Goal: Check status: Check status

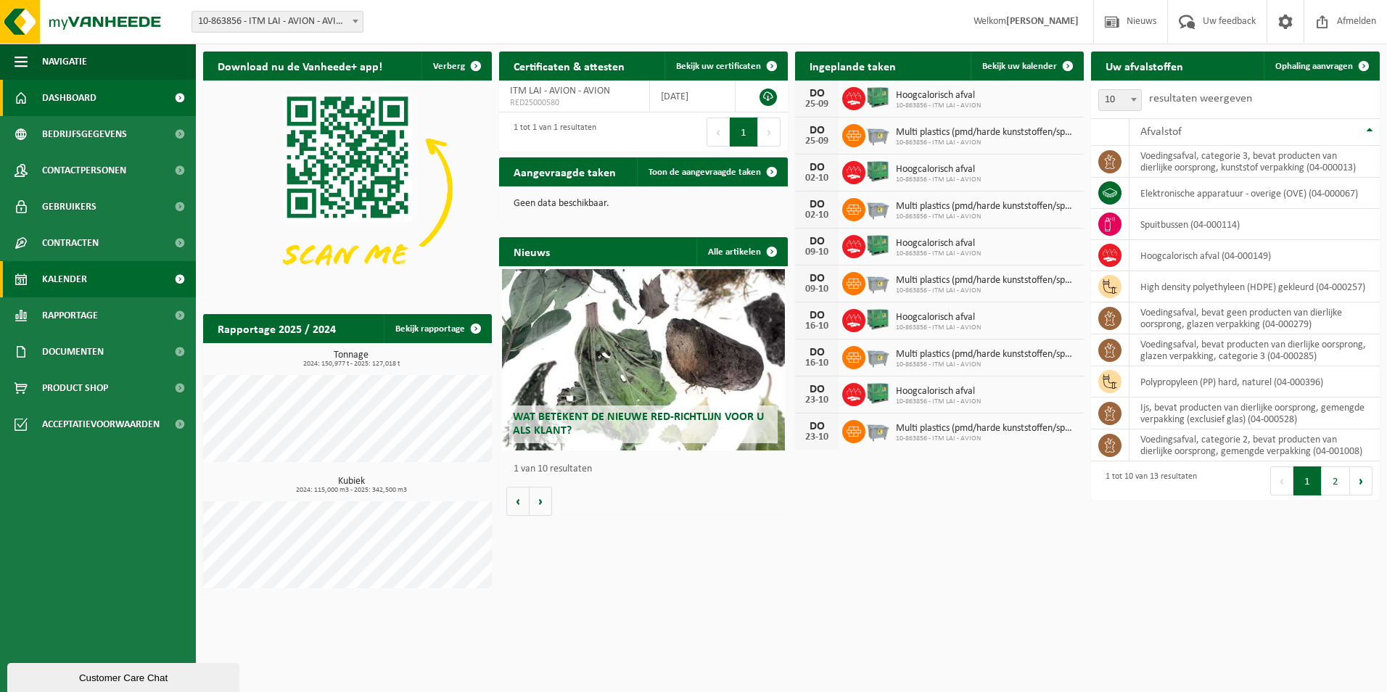
click at [88, 280] on link "Kalender" at bounding box center [98, 279] width 196 height 36
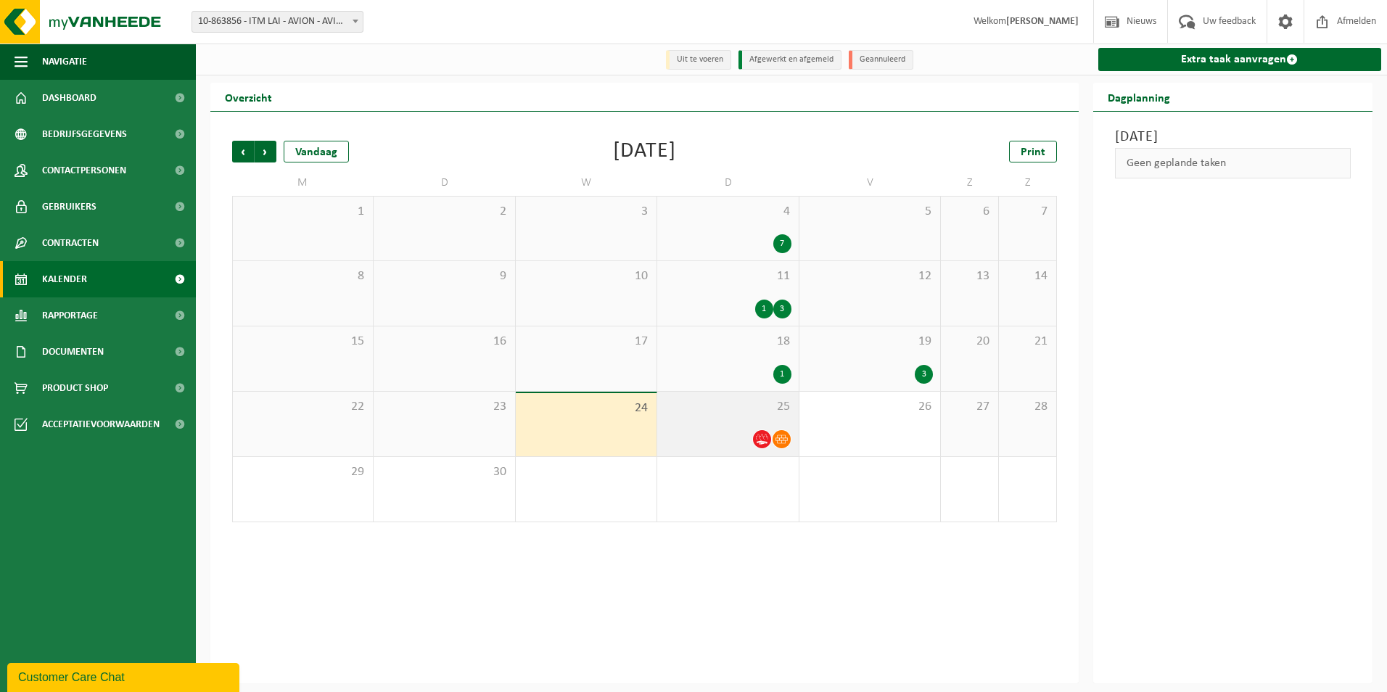
click at [692, 415] on span "25" at bounding box center [728, 407] width 126 height 16
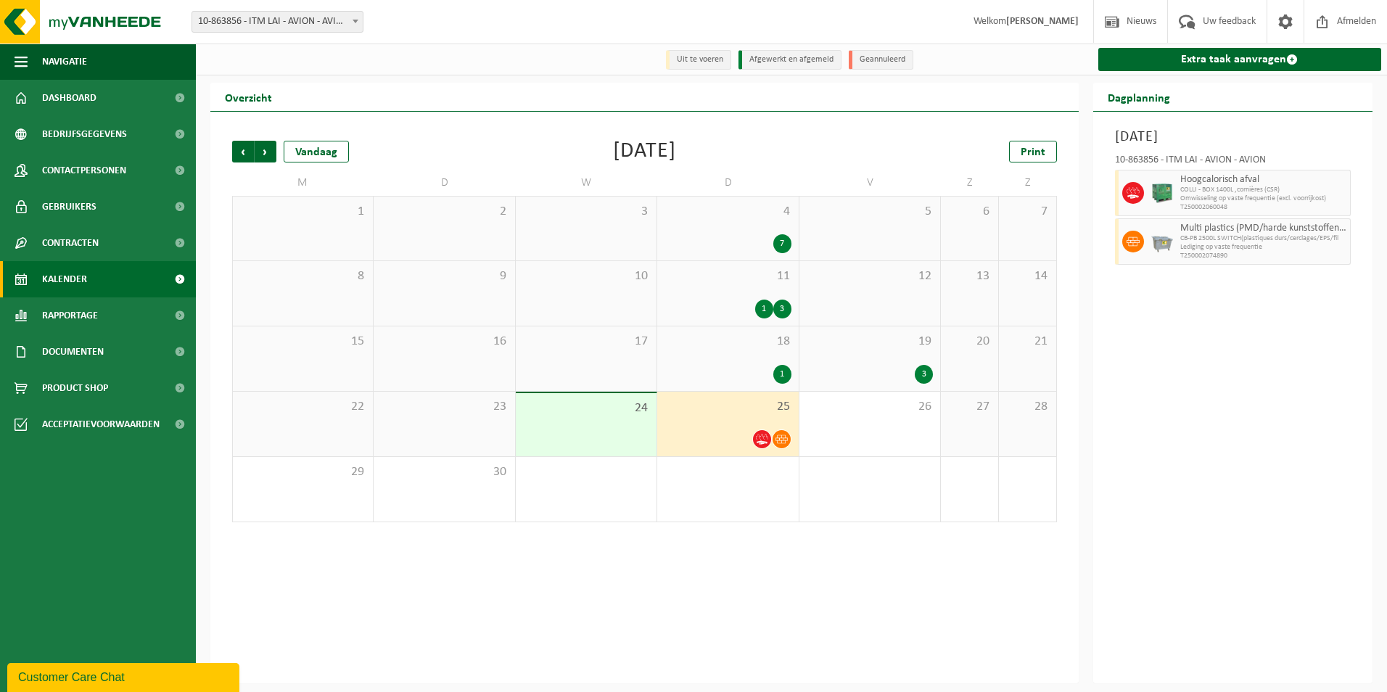
click at [850, 342] on span "19" at bounding box center [870, 342] width 126 height 16
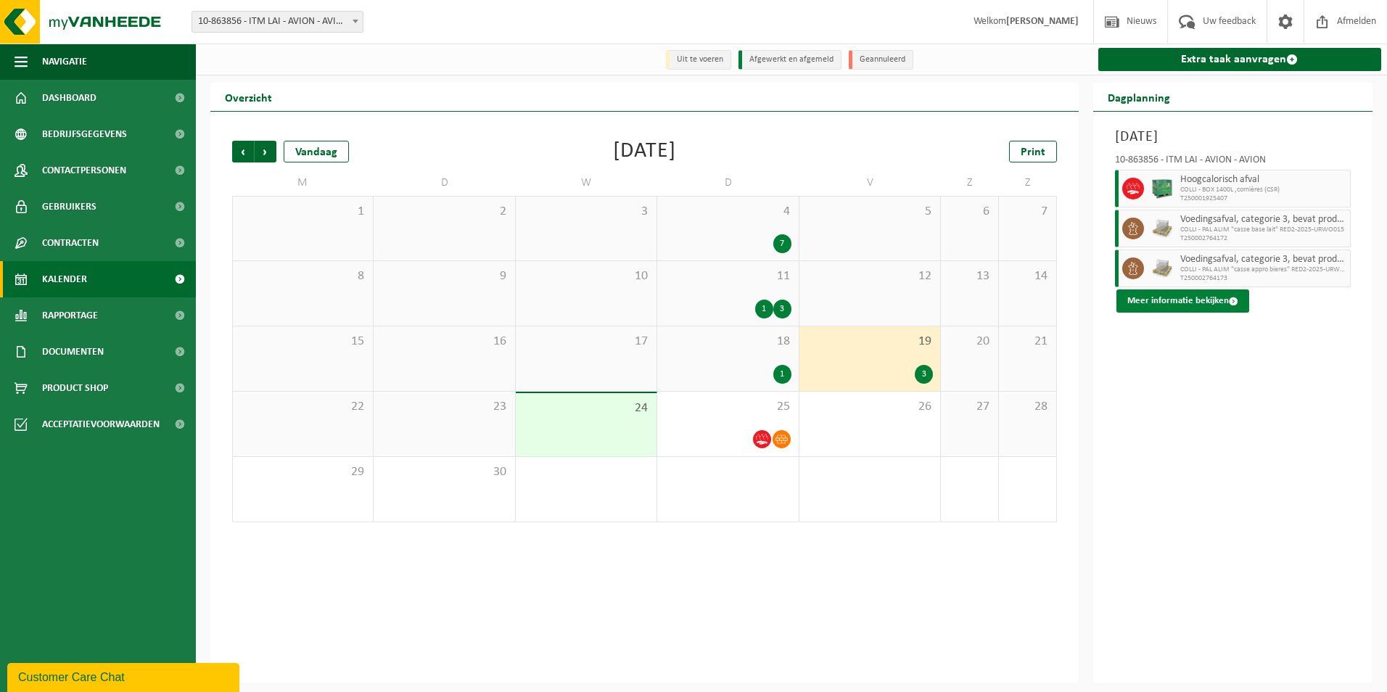
click at [1195, 304] on button "Meer informatie bekijken" at bounding box center [1183, 301] width 133 height 23
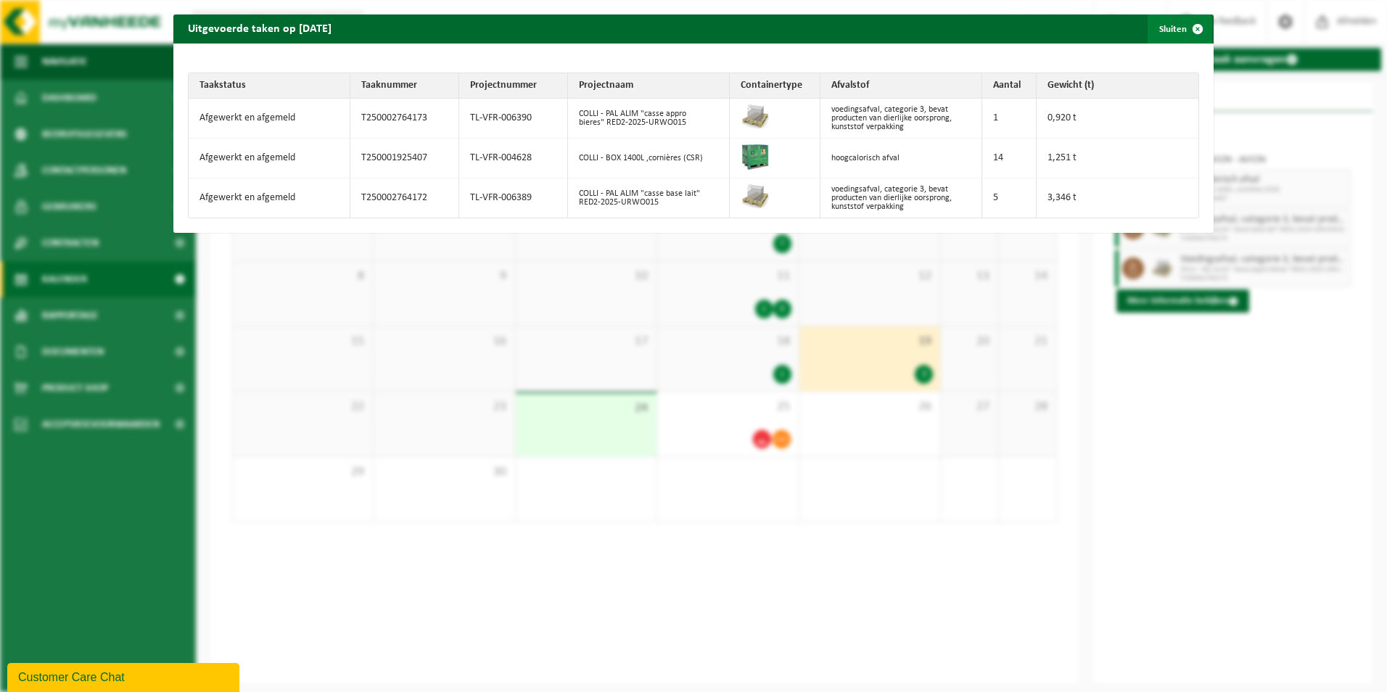
click at [1170, 30] on button "Sluiten" at bounding box center [1180, 29] width 65 height 29
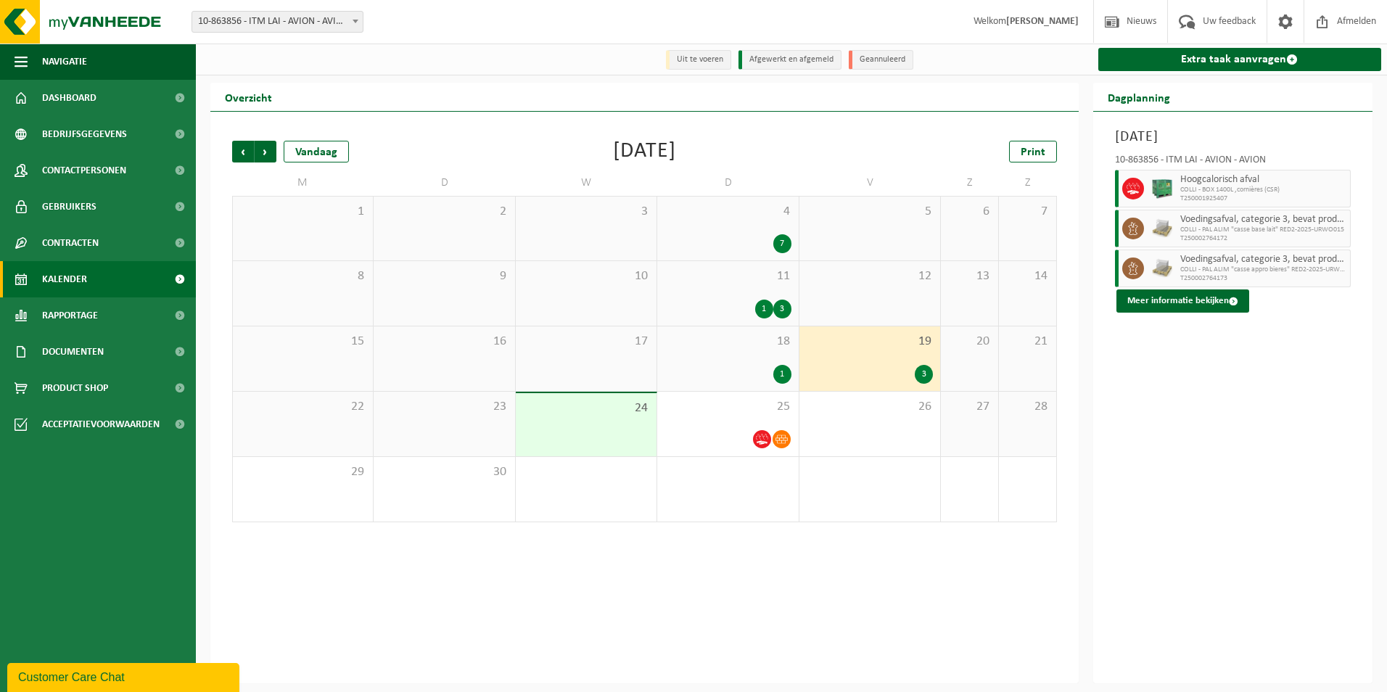
click at [728, 359] on div "18 1" at bounding box center [727, 359] width 141 height 65
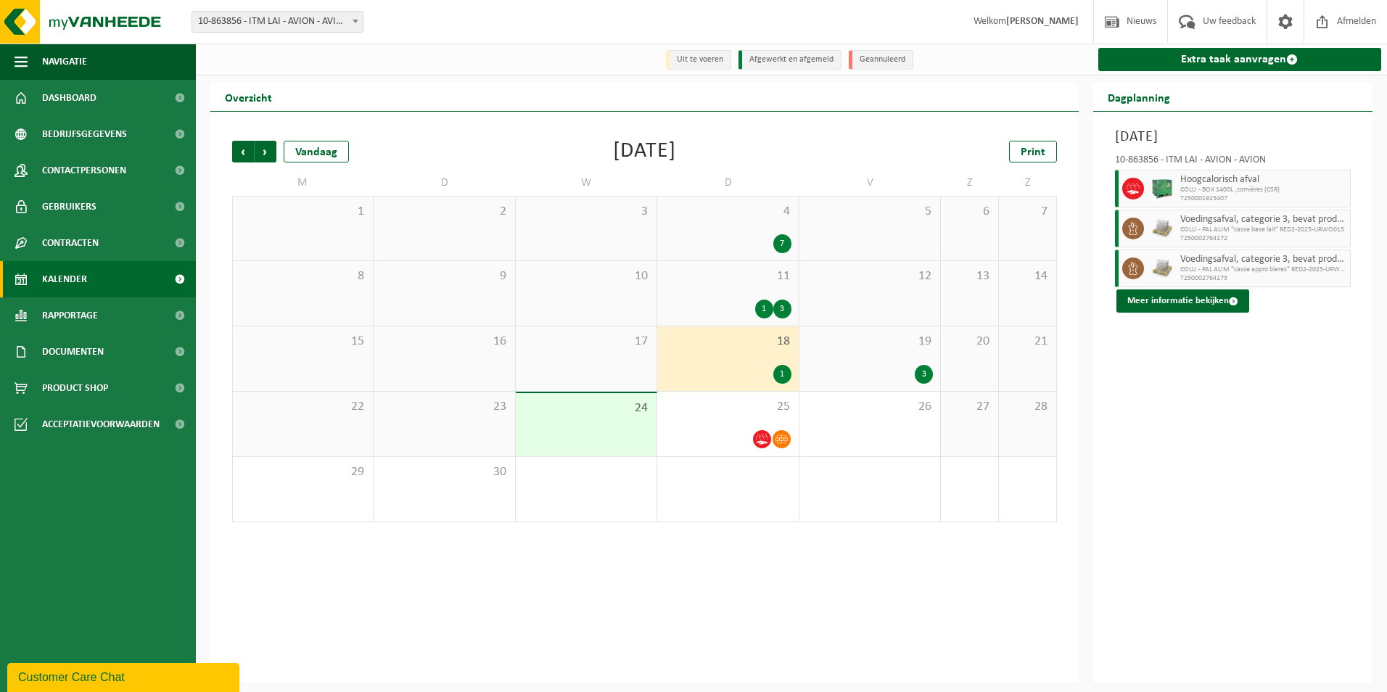
click at [890, 352] on div "19 3" at bounding box center [870, 359] width 141 height 65
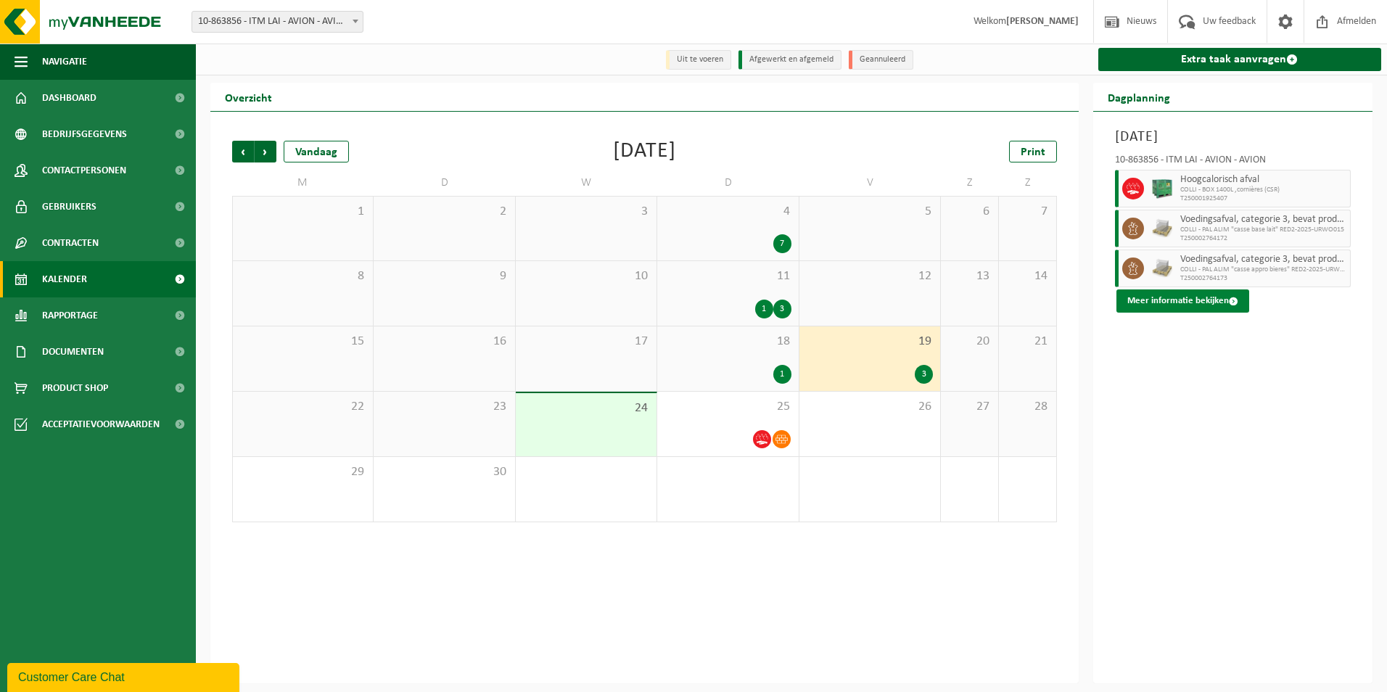
click at [1152, 303] on button "Meer informatie bekijken" at bounding box center [1183, 301] width 133 height 23
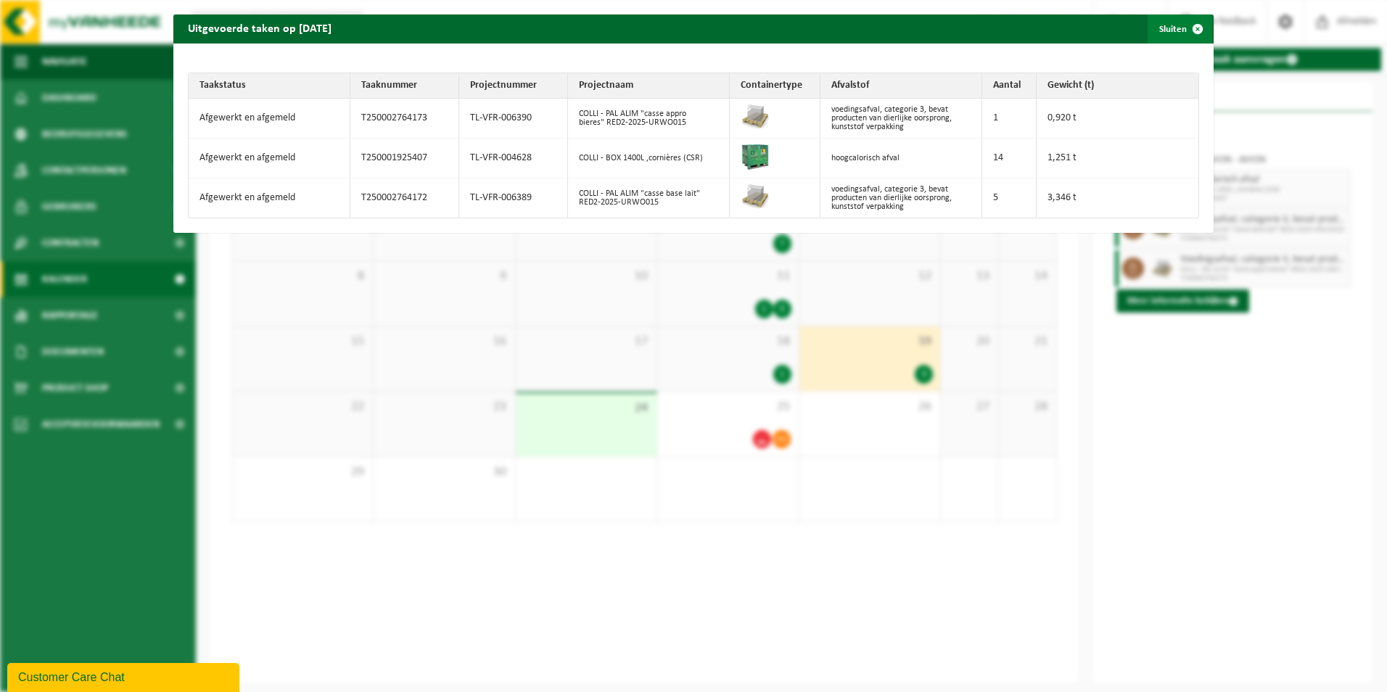
click at [1166, 30] on button "Sluiten" at bounding box center [1180, 29] width 65 height 29
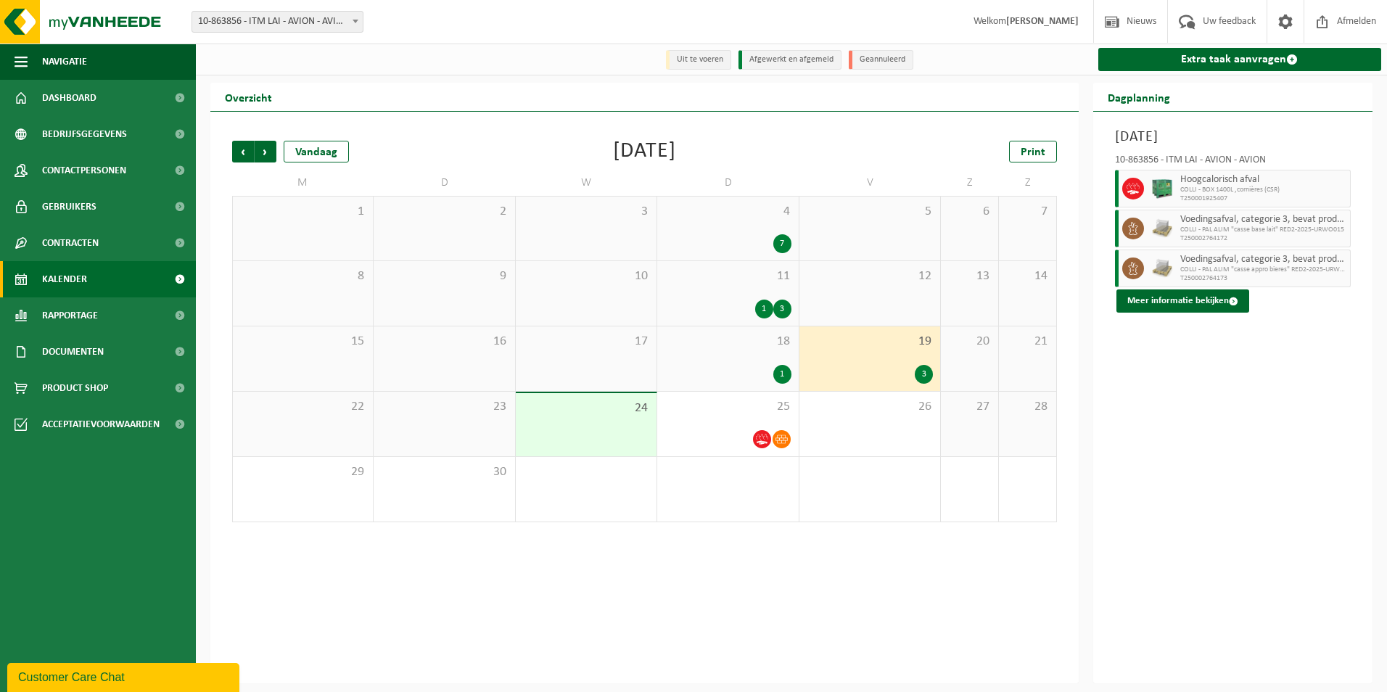
click at [708, 297] on div "11 1 3" at bounding box center [727, 293] width 141 height 65
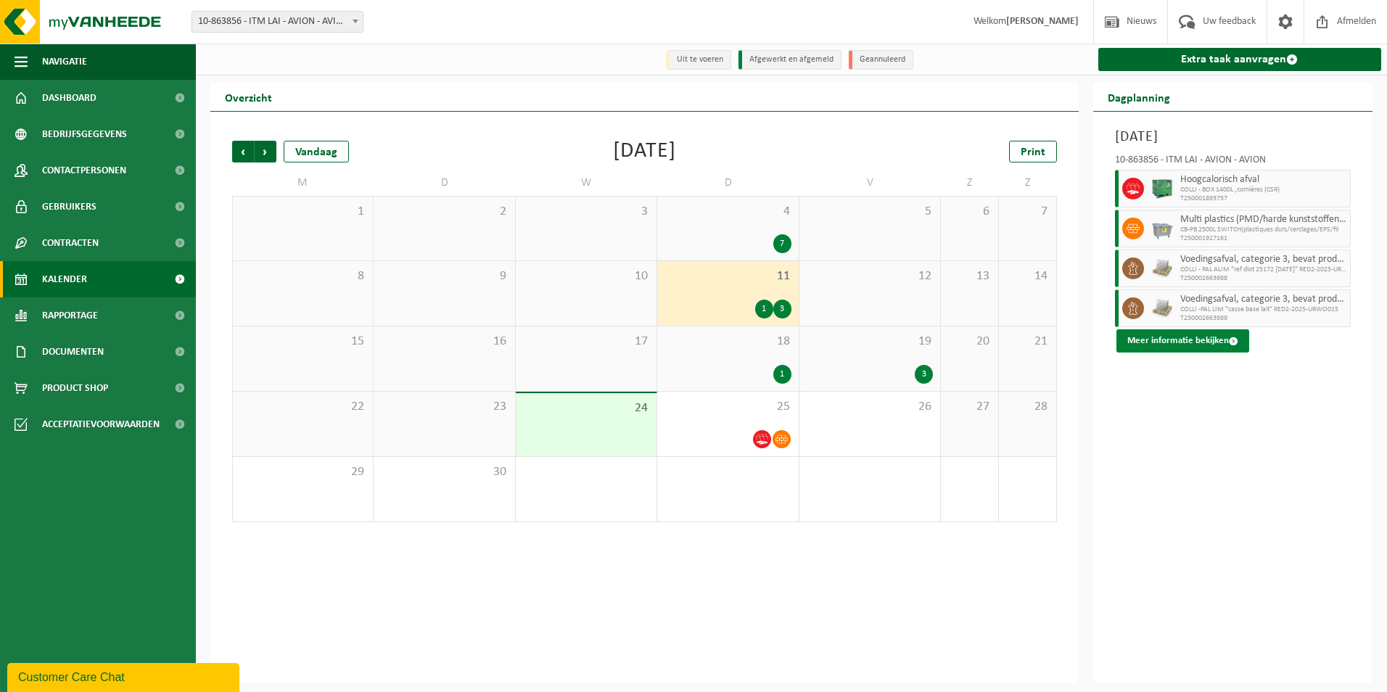
click at [1184, 340] on button "Meer informatie bekijken" at bounding box center [1183, 340] width 133 height 23
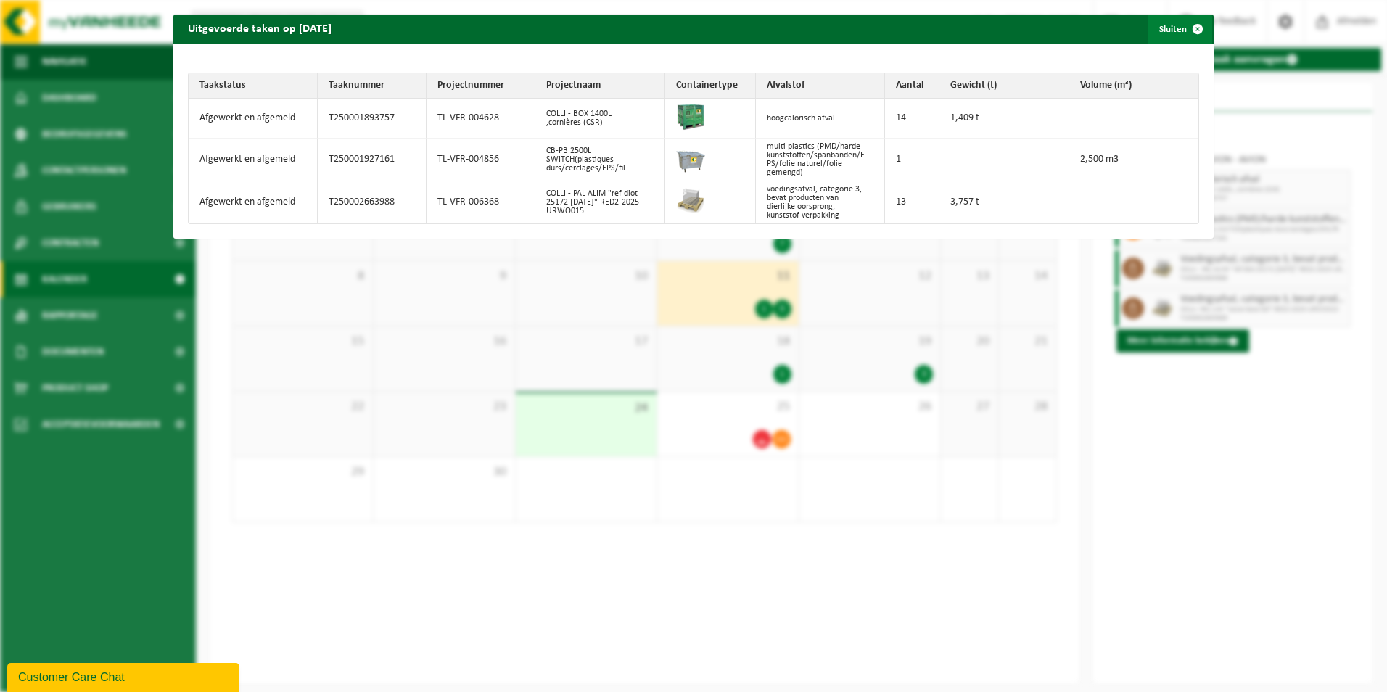
click at [1173, 32] on button "Sluiten" at bounding box center [1180, 29] width 65 height 29
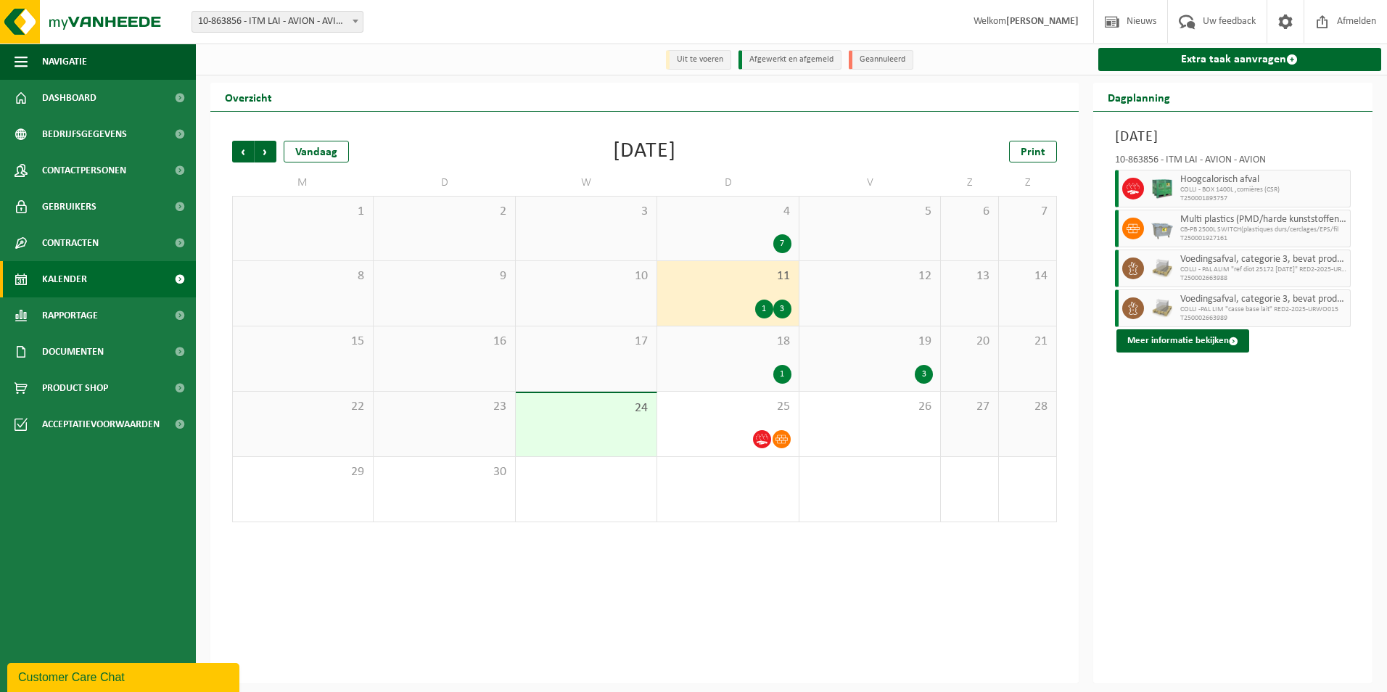
click at [855, 366] on div "3" at bounding box center [870, 374] width 126 height 19
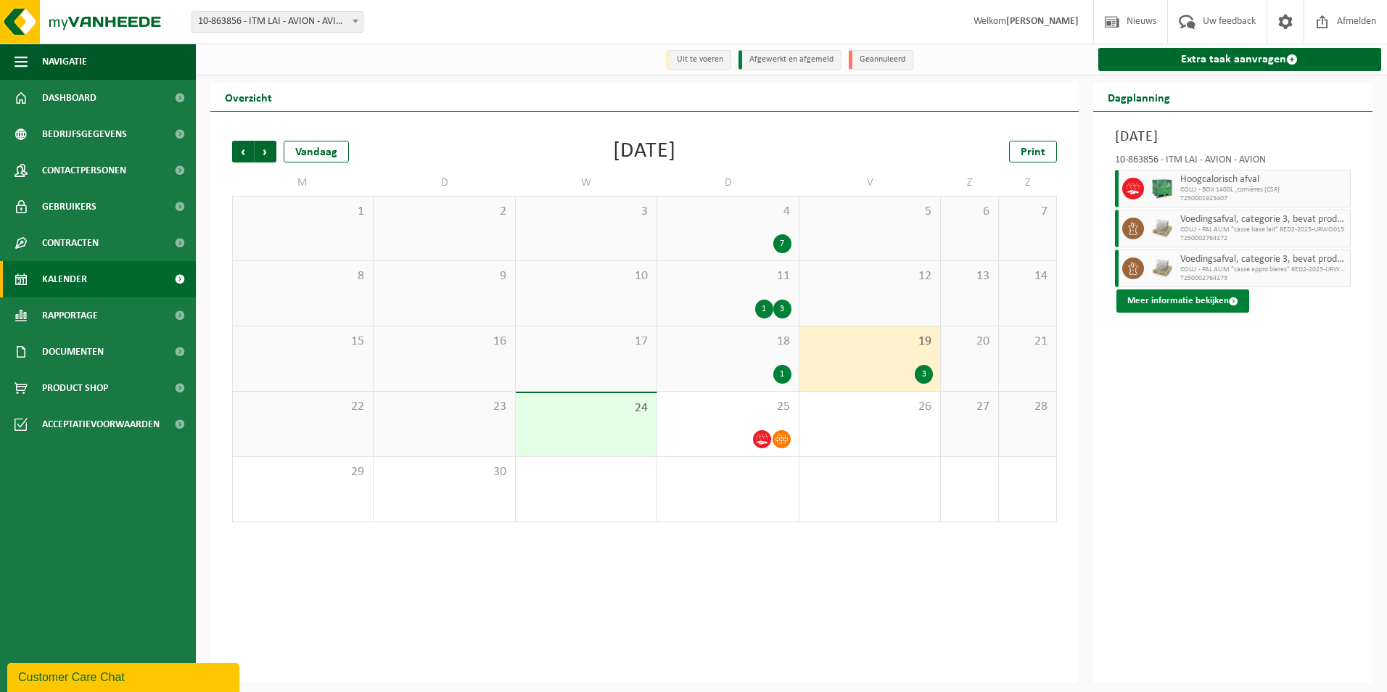
click at [1173, 300] on button "Meer informatie bekijken" at bounding box center [1183, 301] width 133 height 23
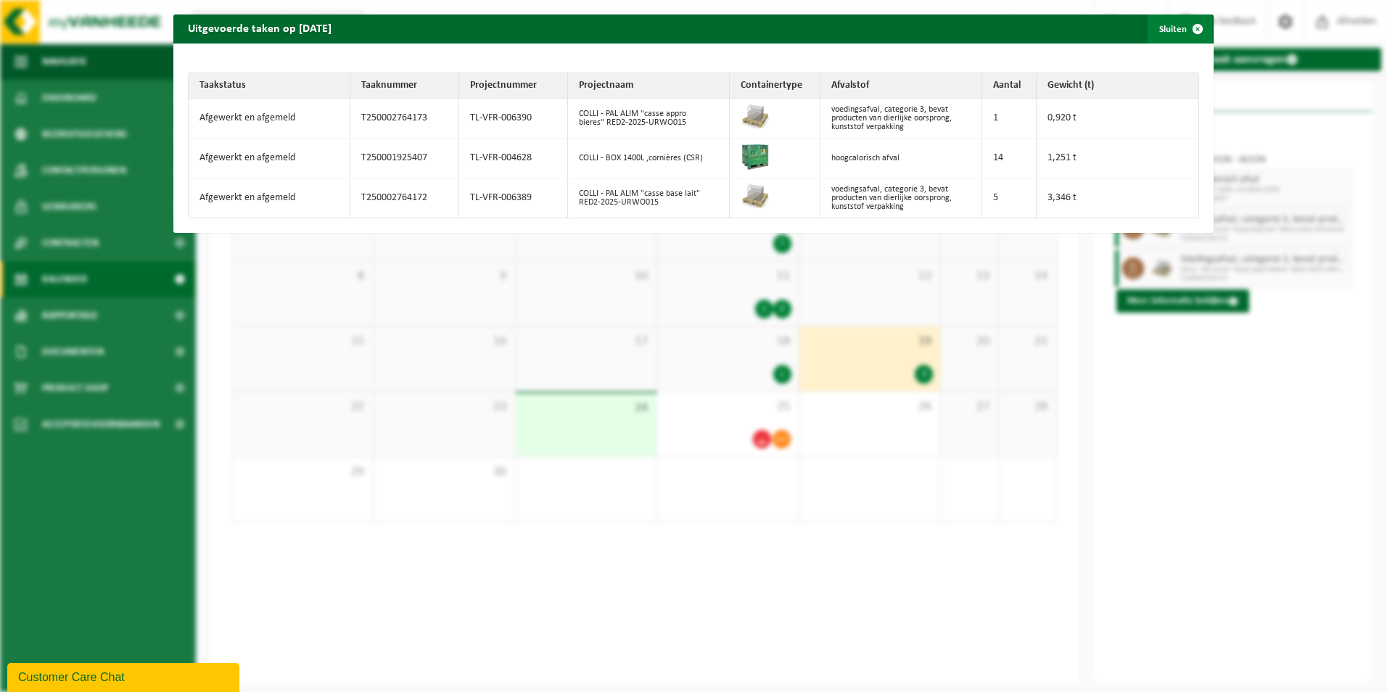
click at [1167, 32] on button "Sluiten" at bounding box center [1180, 29] width 65 height 29
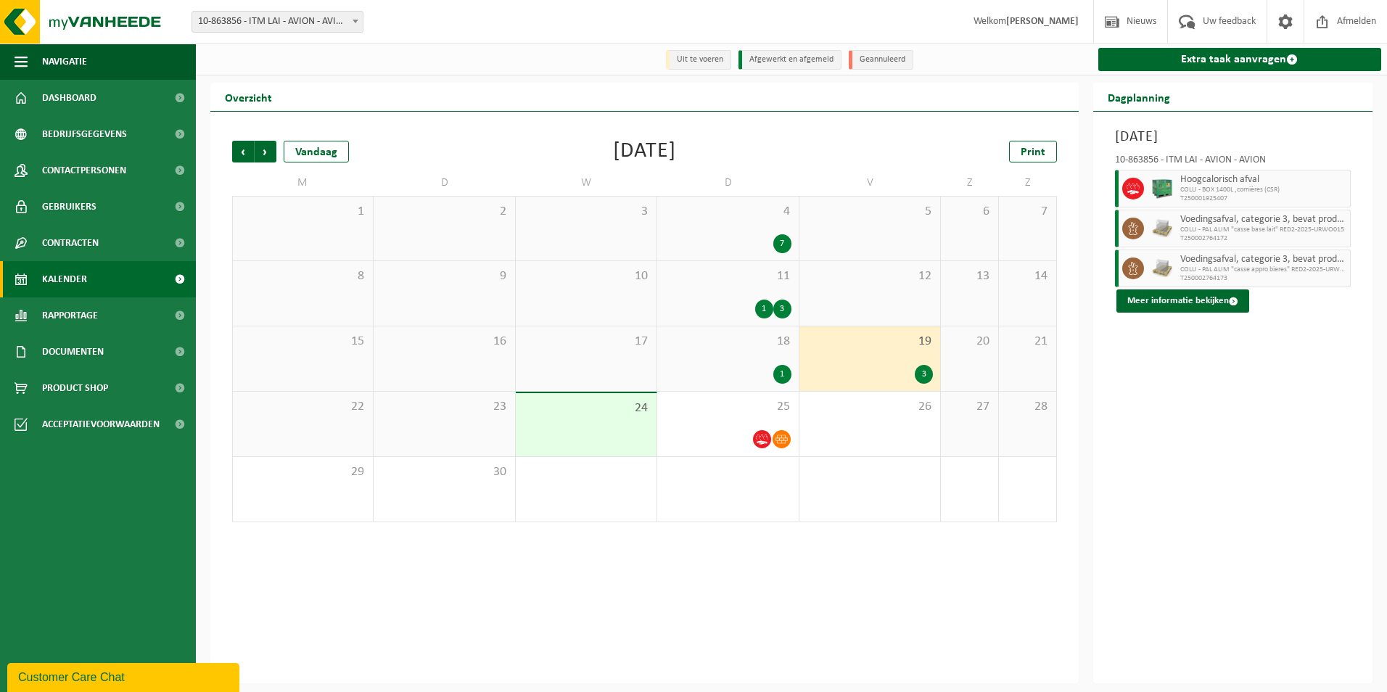
click at [732, 300] on div "1 3" at bounding box center [728, 309] width 126 height 19
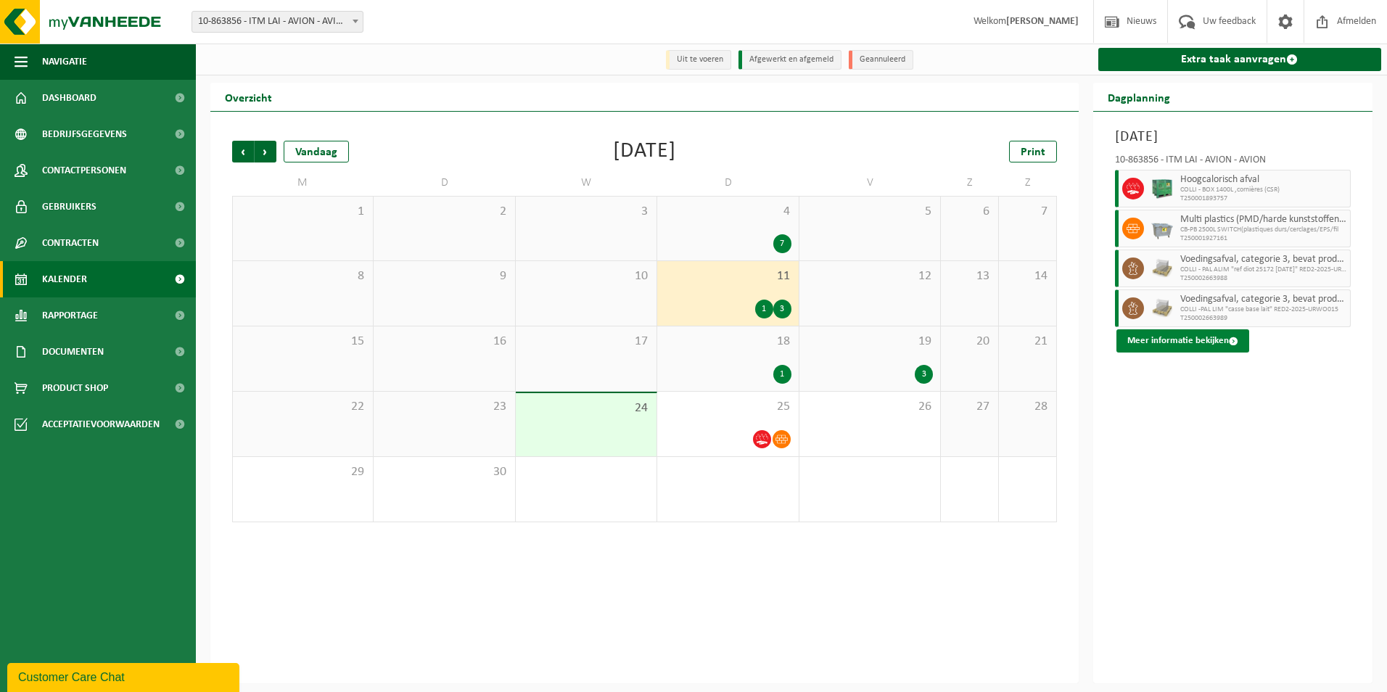
click at [1170, 344] on button "Meer informatie bekijken" at bounding box center [1183, 340] width 133 height 23
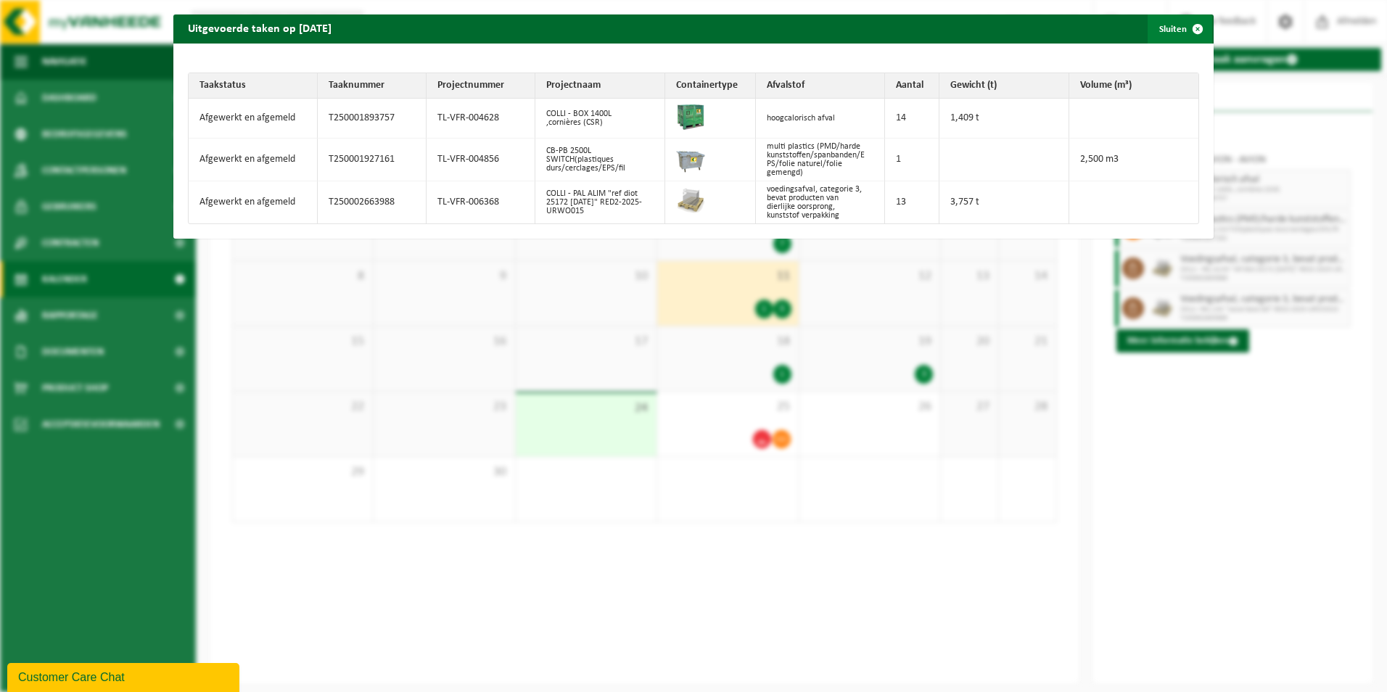
click at [1183, 34] on span "button" at bounding box center [1197, 29] width 29 height 29
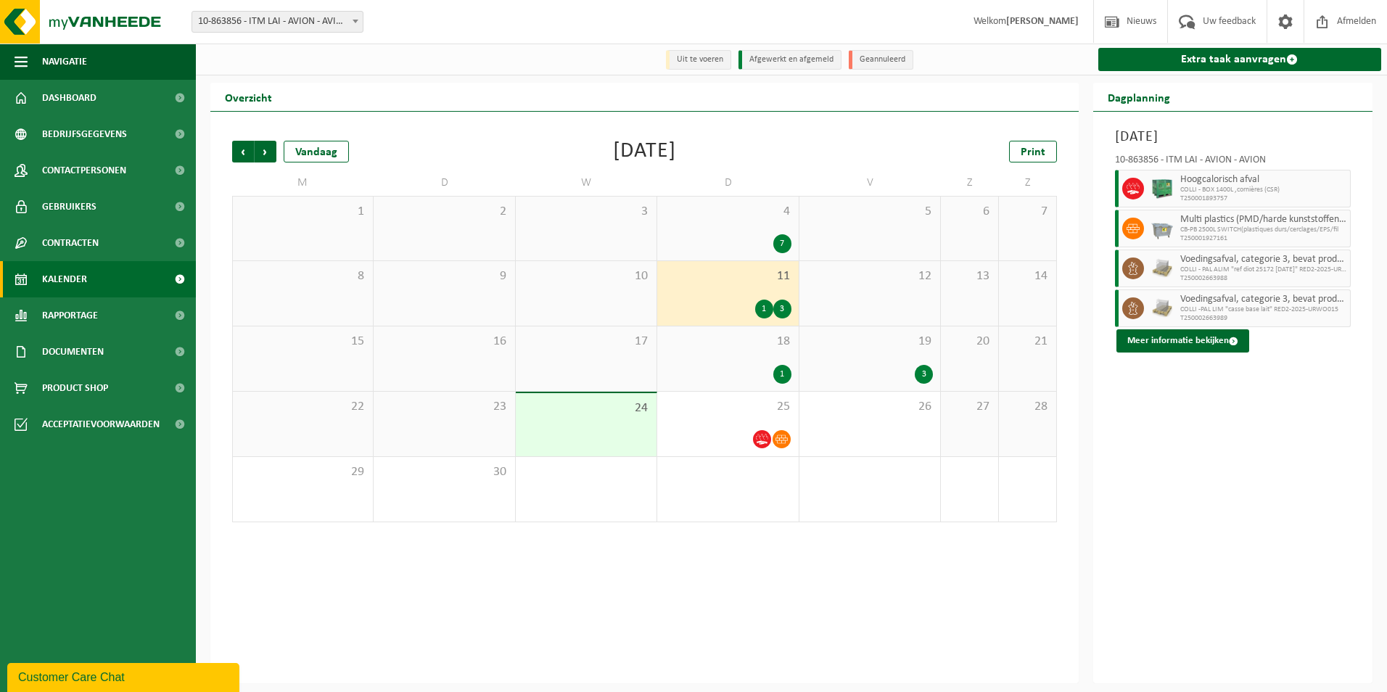
click at [1260, 562] on div "Donderdag 11 september 2025 10-863856 - ITM LAI - AVION - AVION Hoogcalorisch a…" at bounding box center [1233, 398] width 280 height 572
click at [722, 624] on div "Vorige Volgende Vandaag September 2025 Print M D W D V Z Z 1 2 3 4 7 5 6 7 8 9 …" at bounding box center [644, 398] width 869 height 572
click at [723, 448] on div at bounding box center [728, 440] width 126 height 20
